Goal: Information Seeking & Learning: Learn about a topic

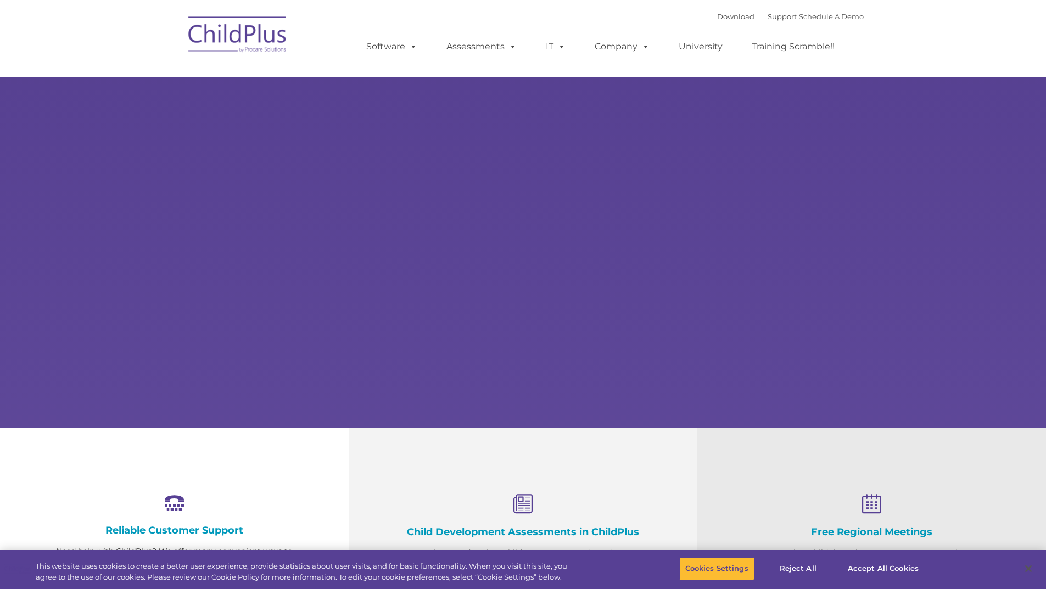
select select "MEDIUM"
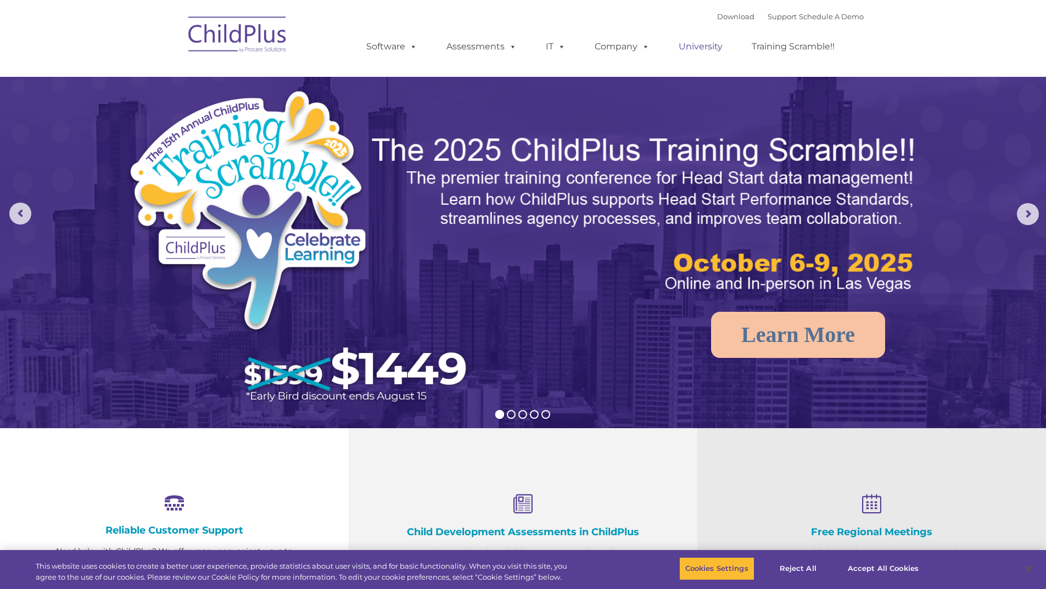
click at [705, 48] on link "University" at bounding box center [701, 47] width 66 height 22
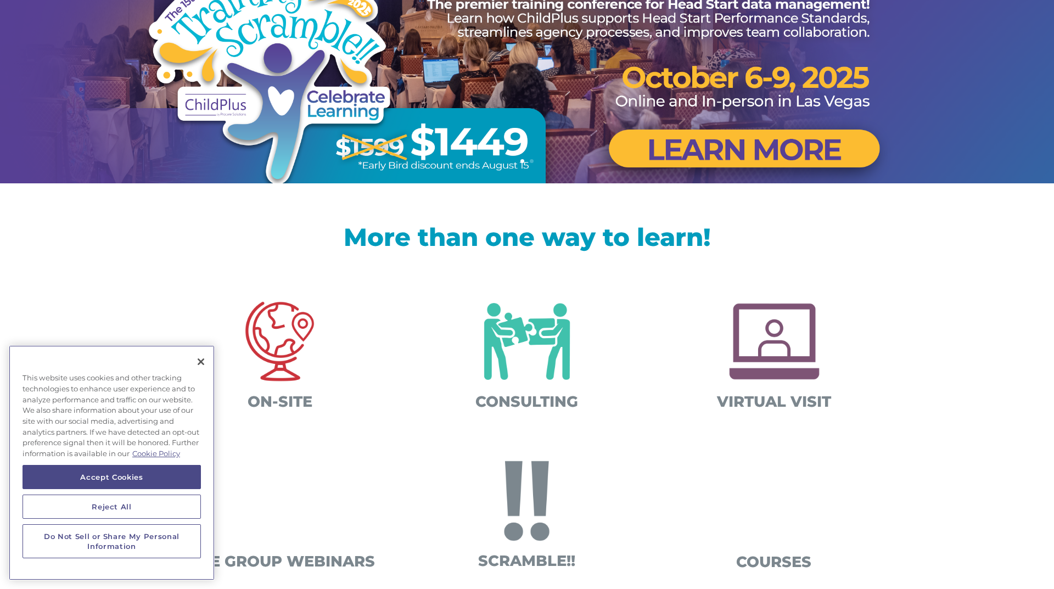
scroll to position [176, 0]
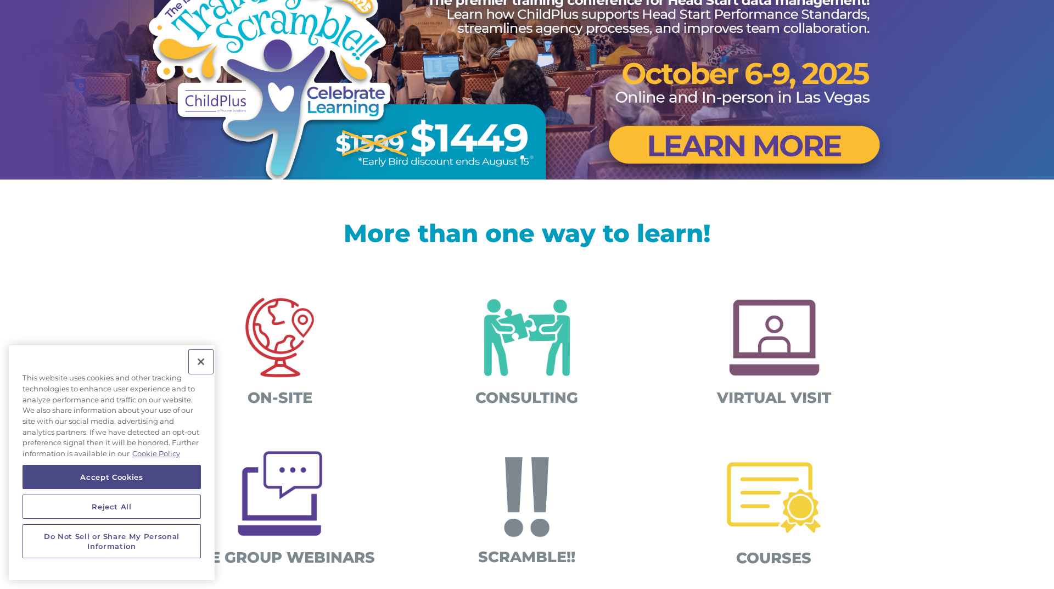
click at [200, 362] on button "Close" at bounding box center [201, 362] width 24 height 24
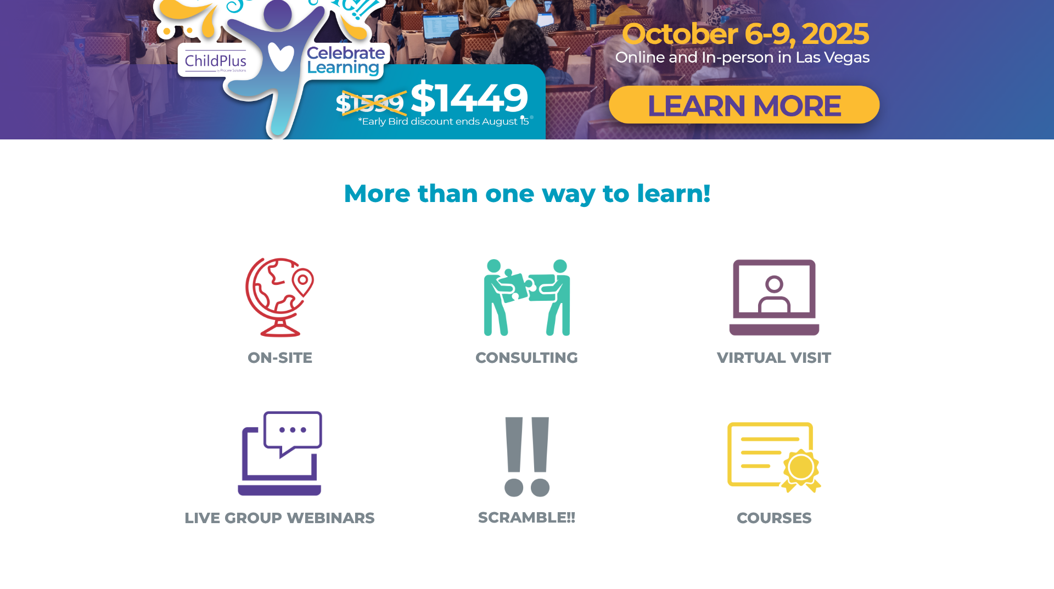
scroll to position [221, 0]
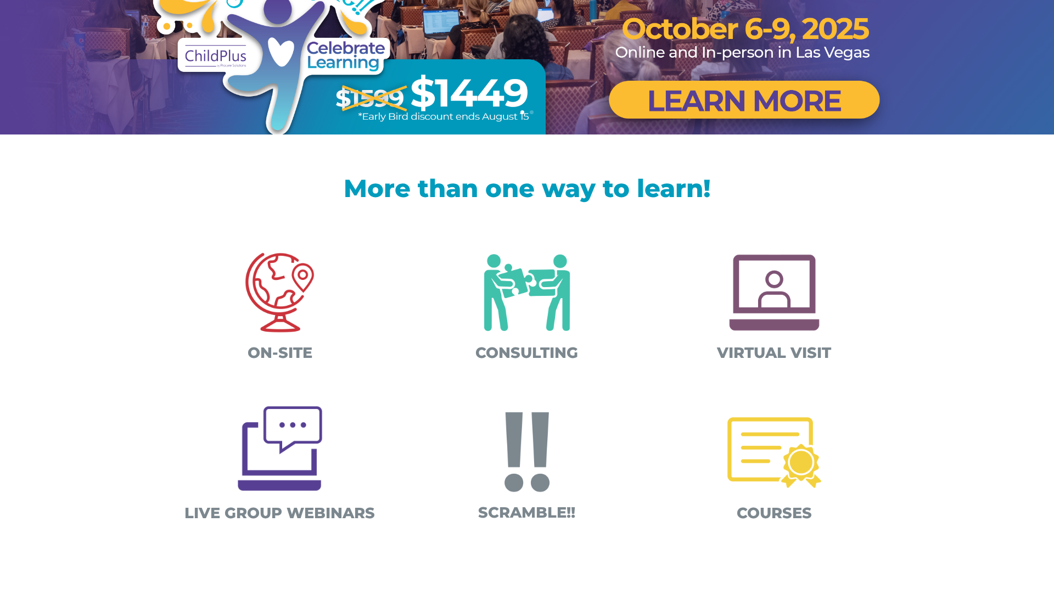
click at [295, 276] on img at bounding box center [279, 293] width 115 height 115
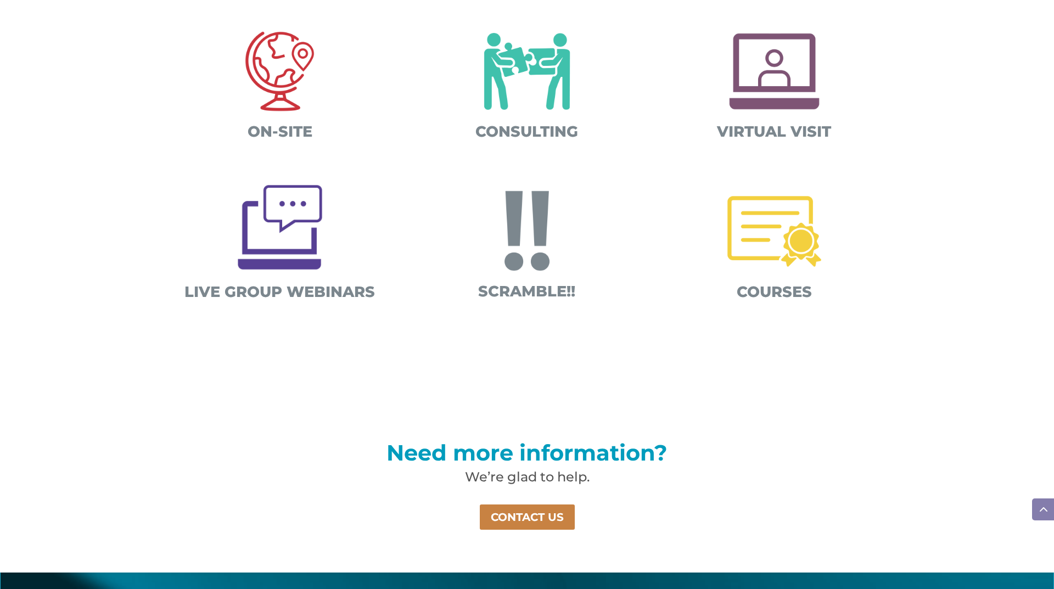
scroll to position [440, 0]
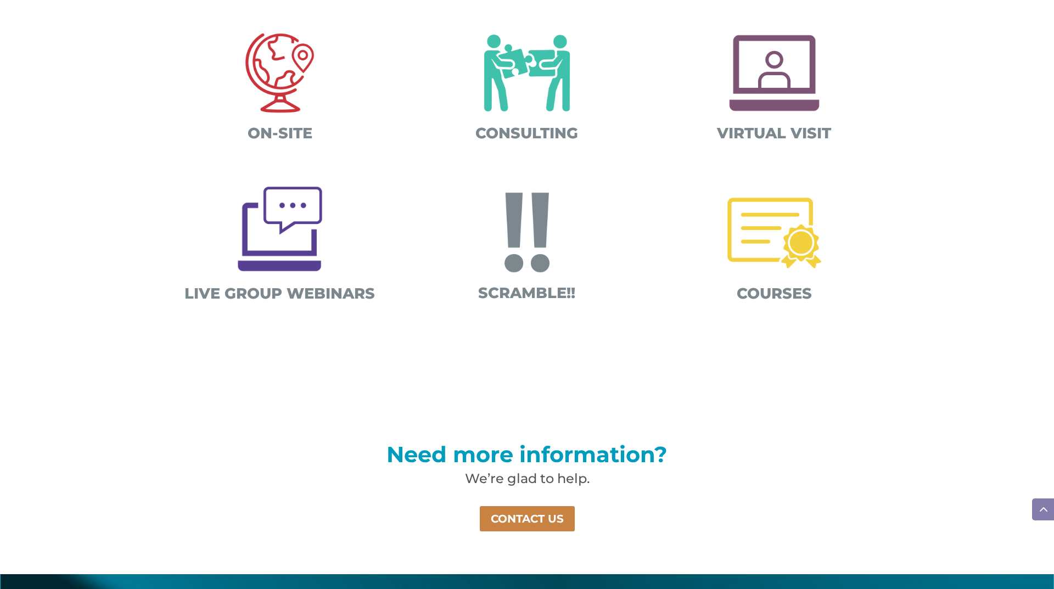
click at [526, 59] on img at bounding box center [527, 73] width 115 height 115
